Goal: Task Accomplishment & Management: Complete application form

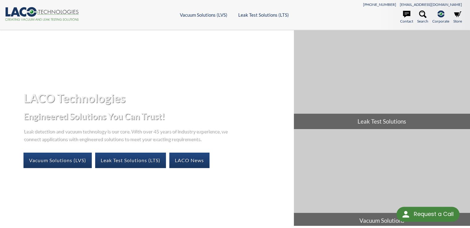
select select "Language Translate Widget"
click at [131, 160] on link "Leak Test Solutions (LTS)" at bounding box center [130, 160] width 71 height 15
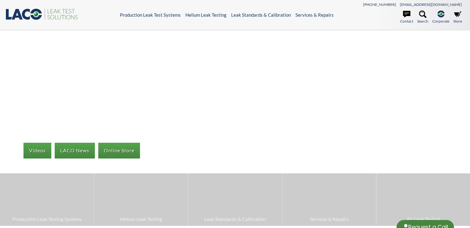
select select "Language Translate Widget"
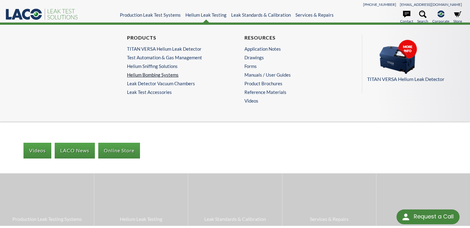
click at [153, 74] on link "Helium Bombing Systems" at bounding box center [174, 75] width 95 height 6
click at [154, 92] on link "Leak Test Accessories" at bounding box center [176, 92] width 99 height 6
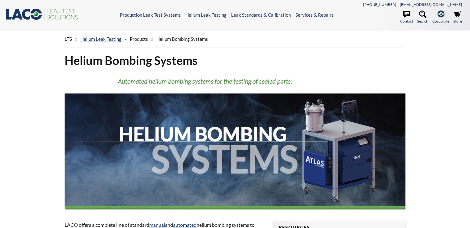
select select "Language Translate Widget"
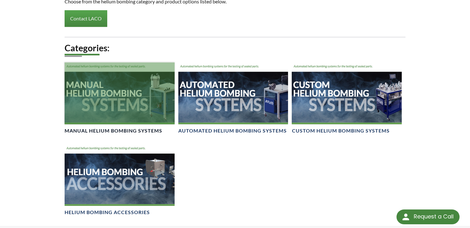
scroll to position [401, 0]
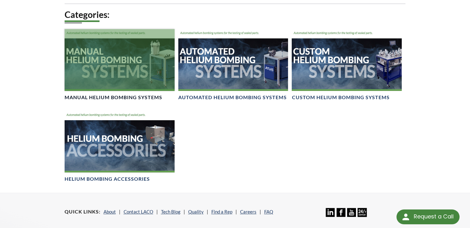
click at [103, 84] on div at bounding box center [120, 60] width 110 height 62
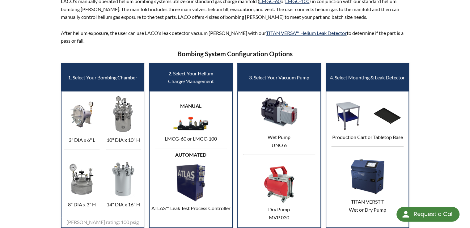
scroll to position [224, 0]
select select "Language Translate Widget"
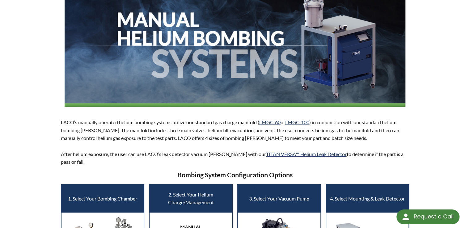
scroll to position [69, 0]
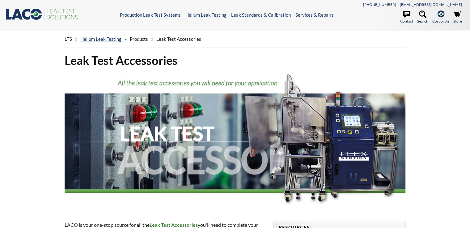
select select "Language Translate Widget"
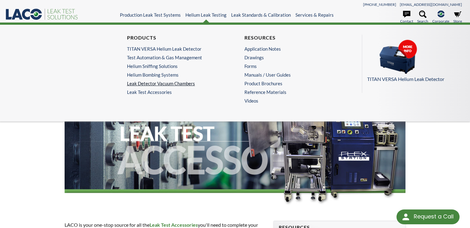
click at [163, 85] on link "Leak Detector Vacuum Chambers" at bounding box center [174, 84] width 95 height 6
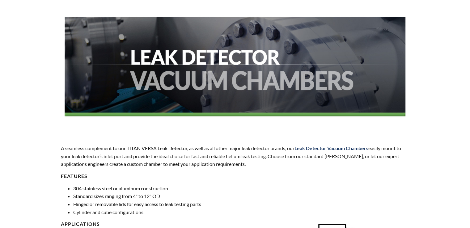
scroll to position [124, 0]
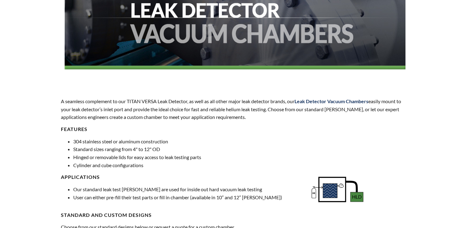
select select "Language Translate Widget"
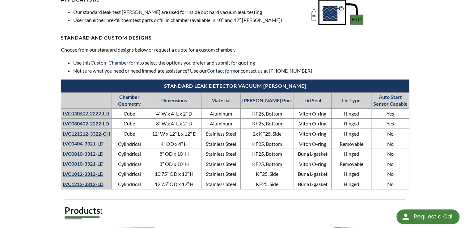
scroll to position [309, 0]
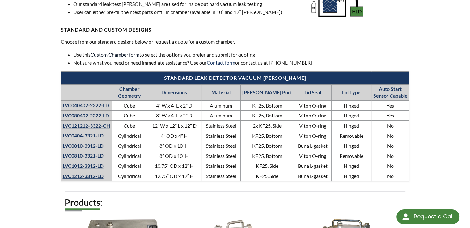
click at [112, 55] on link "Custom Chamber form" at bounding box center [114, 55] width 49 height 6
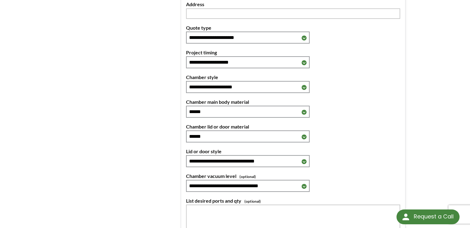
scroll to position [185, 0]
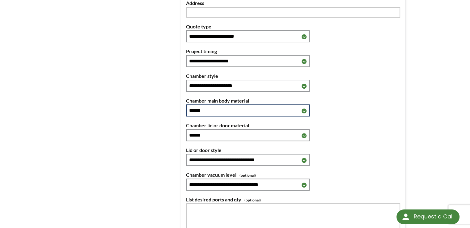
click at [303, 110] on select "**********" at bounding box center [248, 110] width 124 height 12
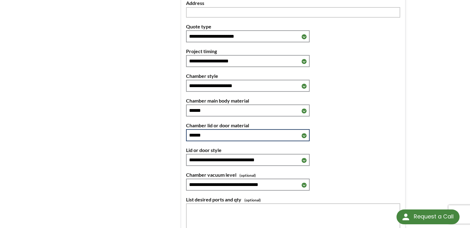
click at [303, 134] on select "**********" at bounding box center [248, 135] width 124 height 12
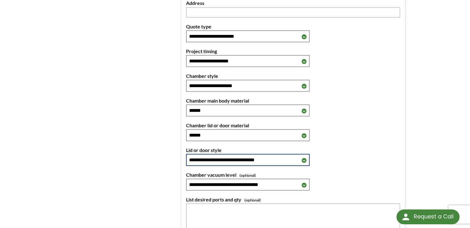
click at [301, 159] on select "**********" at bounding box center [248, 160] width 124 height 12
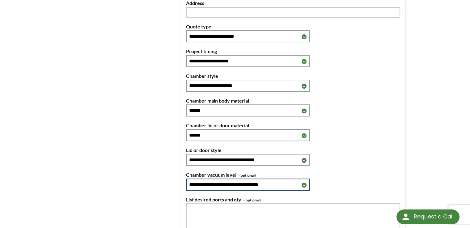
click at [302, 182] on select "**********" at bounding box center [248, 185] width 124 height 12
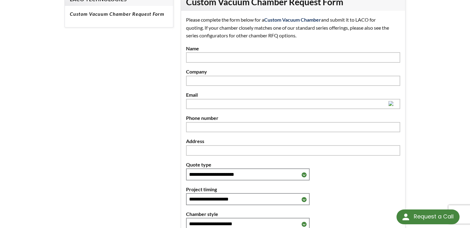
scroll to position [0, 0]
